Goal: Information Seeking & Learning: Learn about a topic

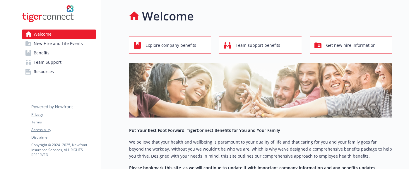
click at [61, 69] on link "Resources" at bounding box center [59, 71] width 74 height 9
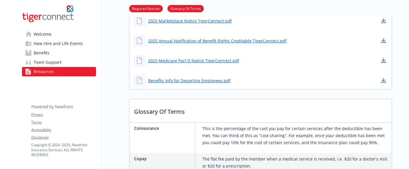
scroll to position [256, 0]
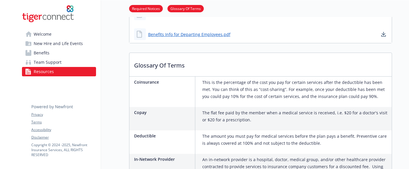
click at [33, 64] on link "Team Support" at bounding box center [59, 62] width 74 height 9
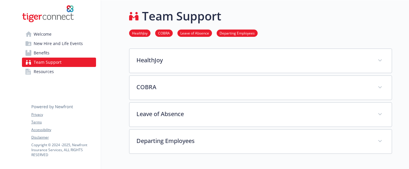
click at [52, 37] on link "Welcome" at bounding box center [59, 34] width 74 height 9
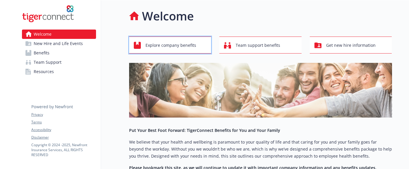
click at [168, 47] on span "Explore company benefits" at bounding box center [171, 45] width 51 height 11
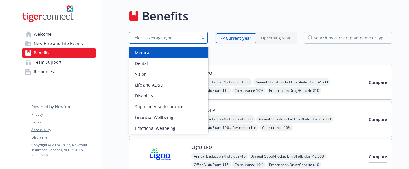
click at [159, 41] on div "Select coverage type" at bounding box center [164, 37] width 69 height 7
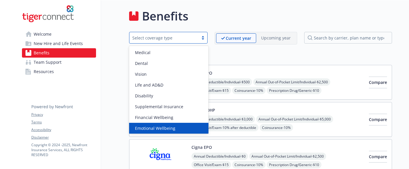
click at [154, 127] on span "Emotional Wellbeing" at bounding box center [155, 128] width 40 height 6
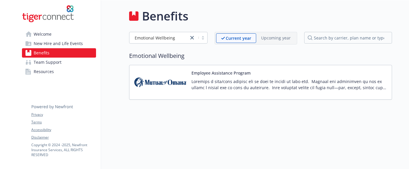
click at [179, 88] on img at bounding box center [160, 82] width 53 height 25
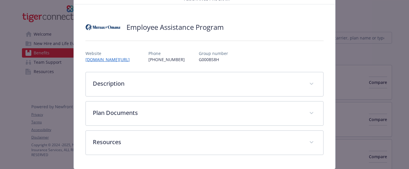
scroll to position [51, 0]
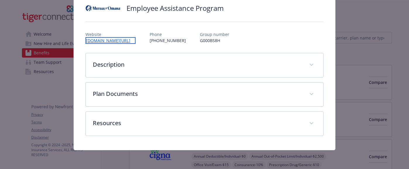
click at [105, 41] on link "[DOMAIN_NAME][URL]" at bounding box center [111, 40] width 50 height 7
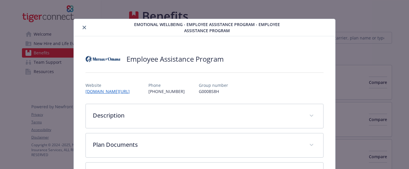
click at [83, 29] on icon "close" at bounding box center [85, 28] width 4 height 4
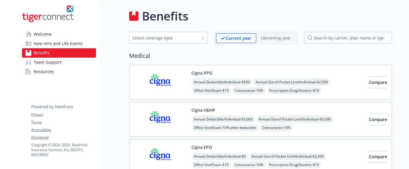
click at [145, 37] on div "Select coverage type" at bounding box center [163, 38] width 63 height 6
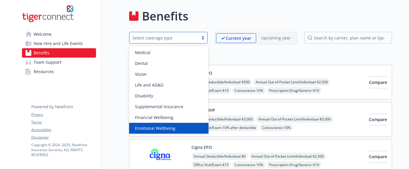
click at [173, 129] on span "Emotional Wellbeing" at bounding box center [155, 128] width 40 height 6
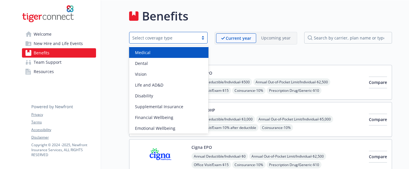
click at [183, 35] on div "Select coverage type" at bounding box center [163, 38] width 63 height 6
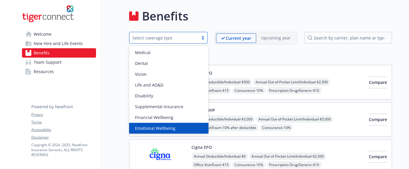
click at [145, 127] on span "Emotional Wellbeing" at bounding box center [155, 128] width 40 height 6
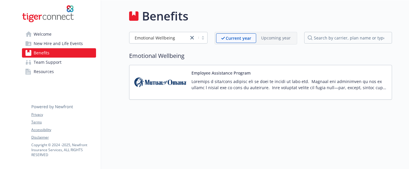
click at [195, 81] on p at bounding box center [290, 85] width 196 height 12
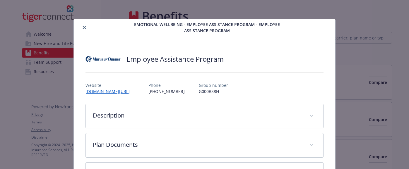
scroll to position [18, 0]
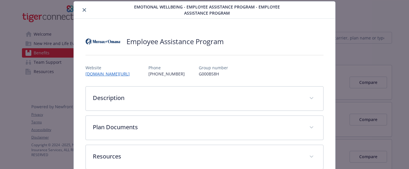
scroll to position [51, 0]
